Goal: Task Accomplishment & Management: Complete application form

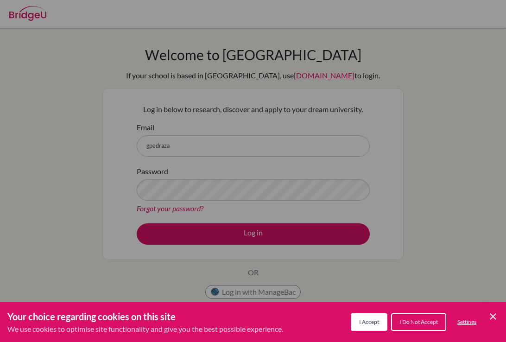
click at [372, 327] on button "I Accept" at bounding box center [369, 322] width 37 height 18
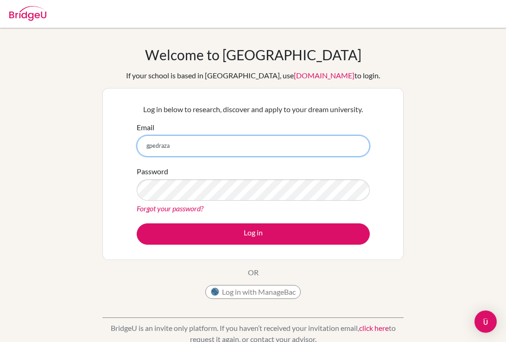
click at [177, 143] on input "gpedraza" at bounding box center [253, 145] width 233 height 21
type input "[EMAIL_ADDRESS][DOMAIN_NAME]"
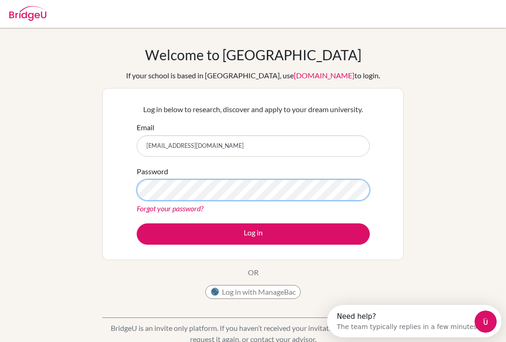
click at [137, 223] on button "Log in" at bounding box center [253, 233] width 233 height 21
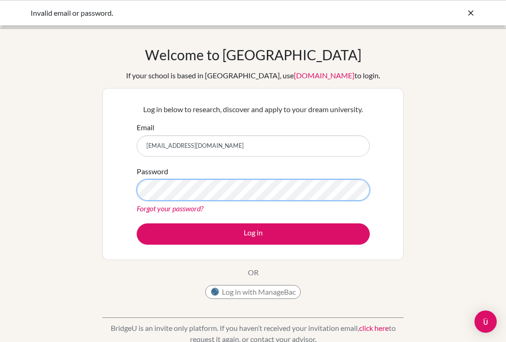
click at [137, 223] on button "Log in" at bounding box center [253, 233] width 233 height 21
